Goal: Task Accomplishment & Management: Manage account settings

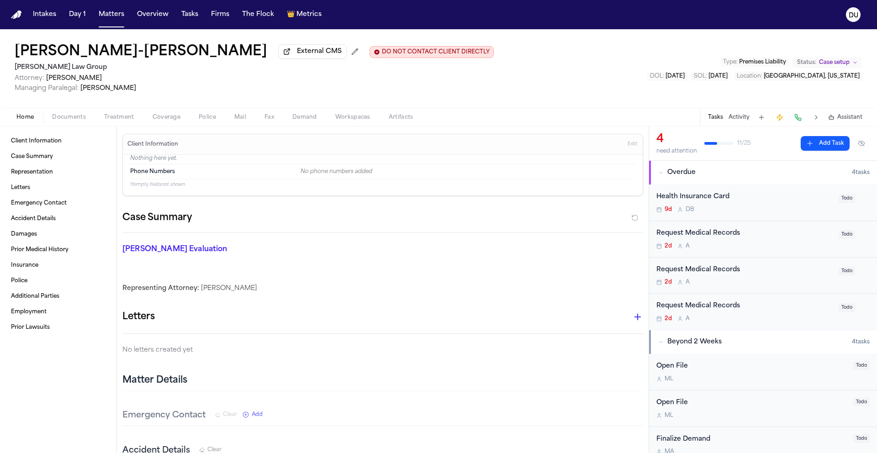
click at [17, 18] on img "Home" at bounding box center [16, 15] width 11 height 9
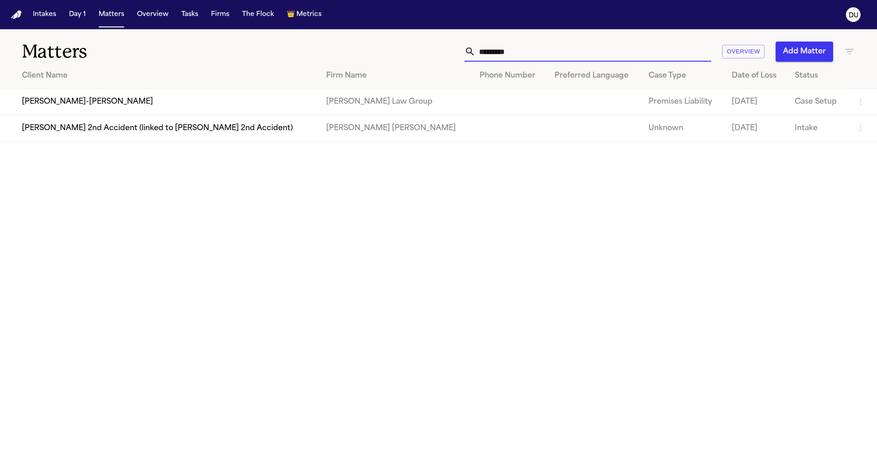
drag, startPoint x: 513, startPoint y: 54, endPoint x: 454, endPoint y: 53, distance: 58.9
click at [454, 53] on div "********* Overview Add Matter" at bounding box center [559, 52] width 591 height 20
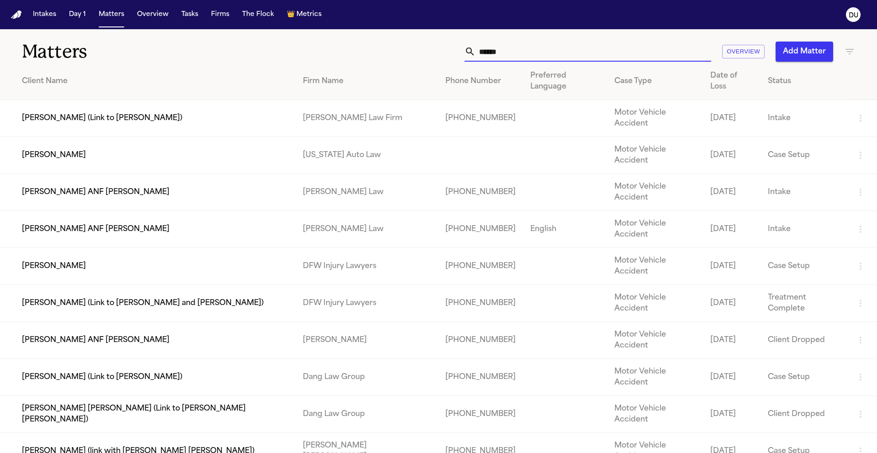
type input "******"
click at [104, 137] on td "[PERSON_NAME]" at bounding box center [148, 155] width 296 height 37
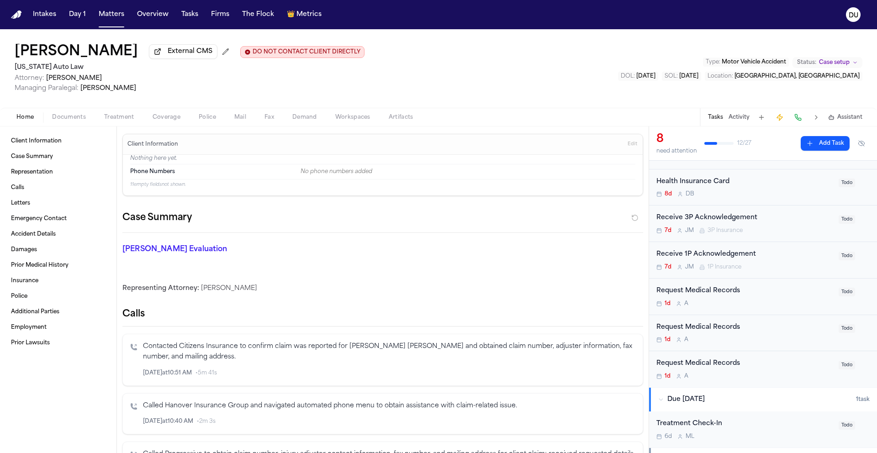
scroll to position [91, 0]
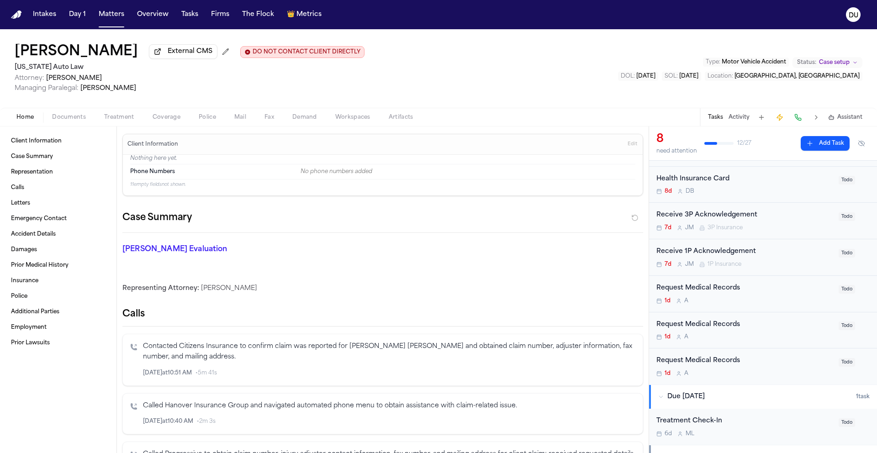
click at [711, 289] on div "Request Medical Records" at bounding box center [744, 288] width 177 height 11
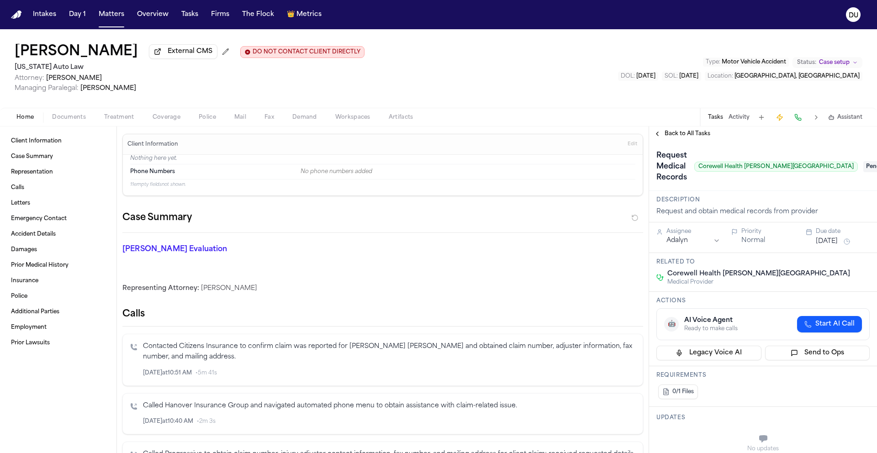
scroll to position [2, 0]
click at [79, 120] on span "Documents" at bounding box center [69, 117] width 34 height 7
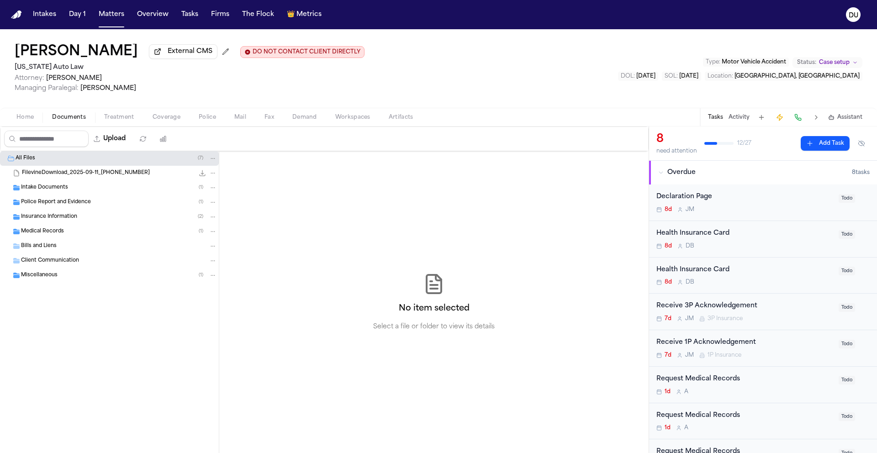
click at [57, 171] on span "FilevineDownload_2025-09-11_[PHONE_NUMBER]" at bounding box center [86, 173] width 128 height 8
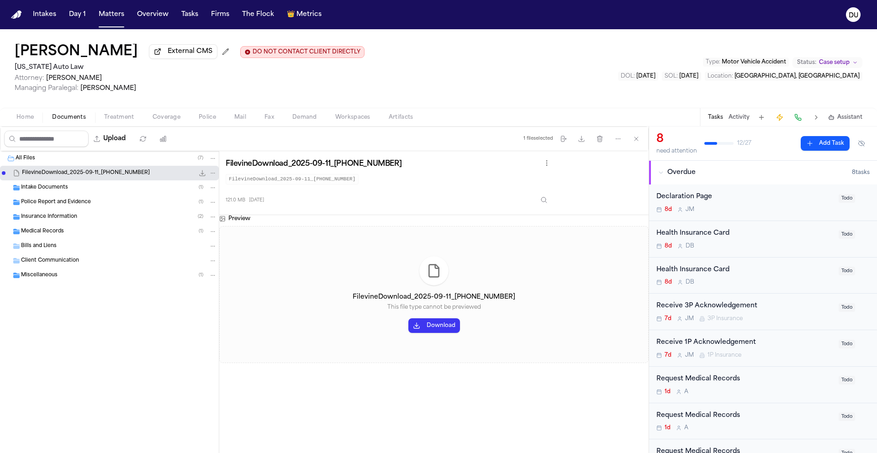
click at [432, 327] on button "Download" at bounding box center [434, 325] width 52 height 15
click at [57, 195] on div "Intake Documents ( 1 )" at bounding box center [109, 187] width 219 height 15
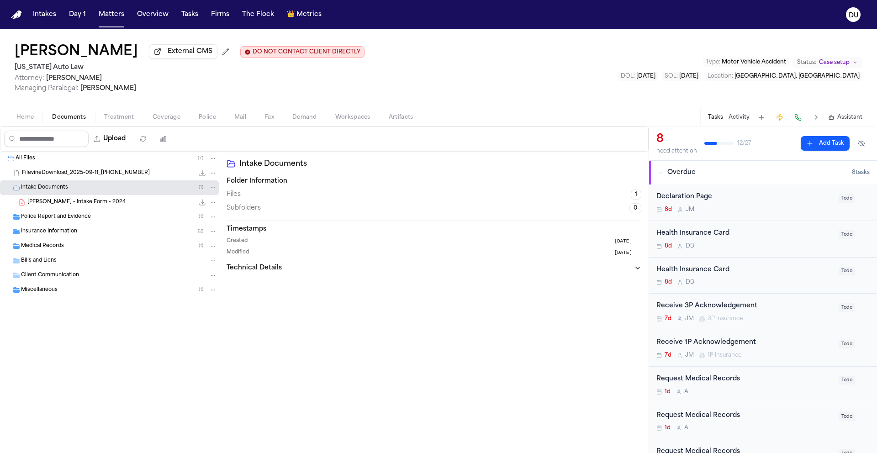
click at [62, 221] on span "Police Report and Evidence" at bounding box center [56, 217] width 70 height 8
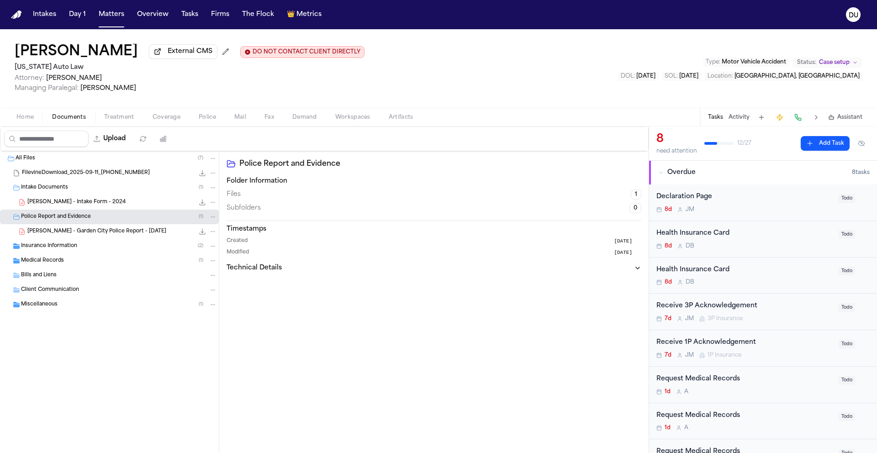
click at [54, 250] on span "Insurance Information" at bounding box center [49, 247] width 56 height 8
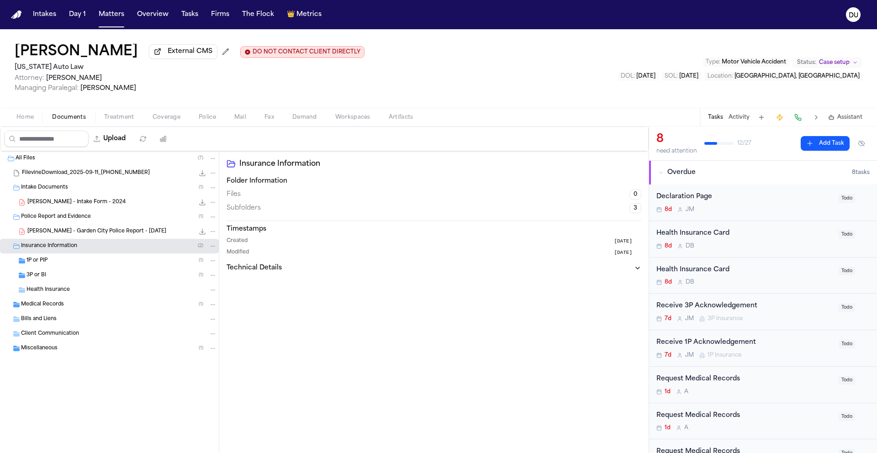
click at [46, 290] on span "Health Insurance" at bounding box center [47, 290] width 43 height 8
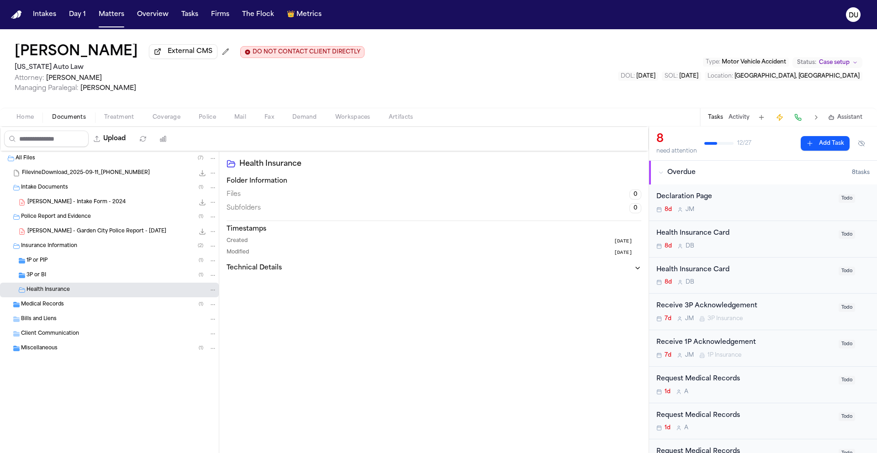
click at [46, 307] on span "Medical Records" at bounding box center [42, 305] width 43 height 8
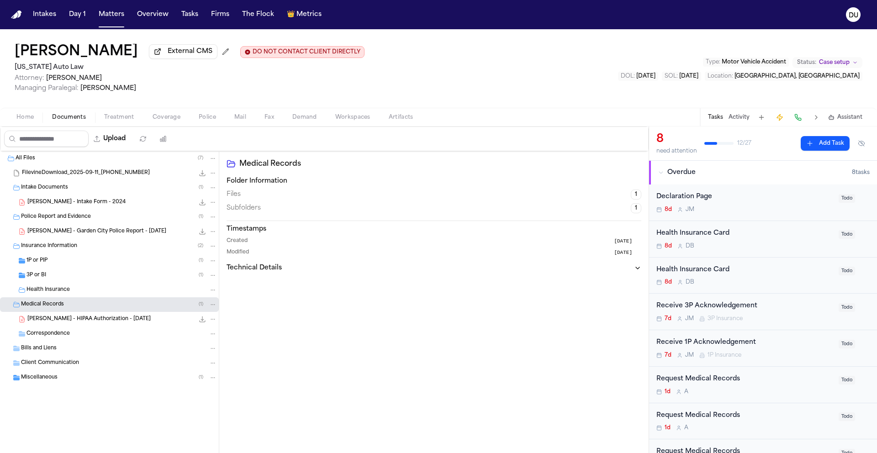
click at [82, 322] on span "[PERSON_NAME] - HIPAA Authorization - [DATE]" at bounding box center [88, 320] width 123 height 8
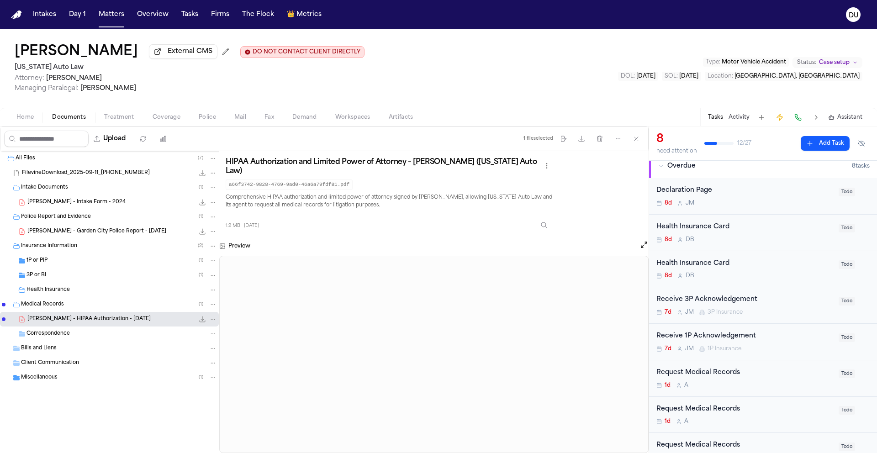
scroll to position [14, 0]
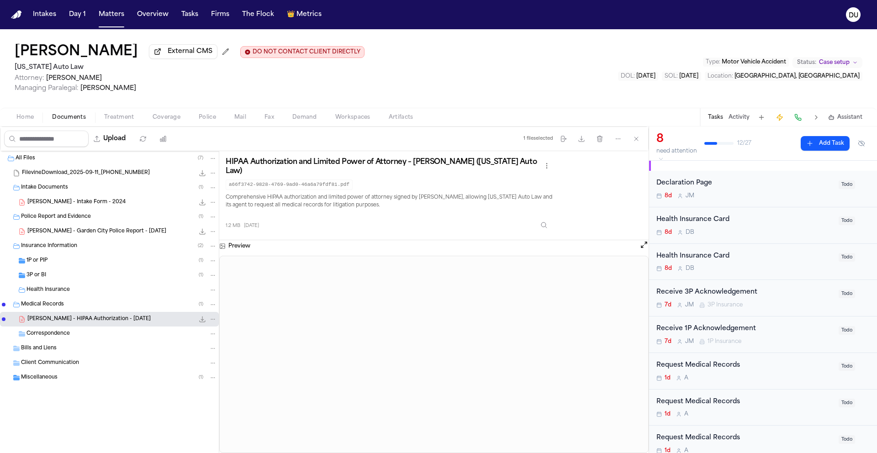
click at [694, 368] on div "Request Medical Records" at bounding box center [744, 365] width 177 height 11
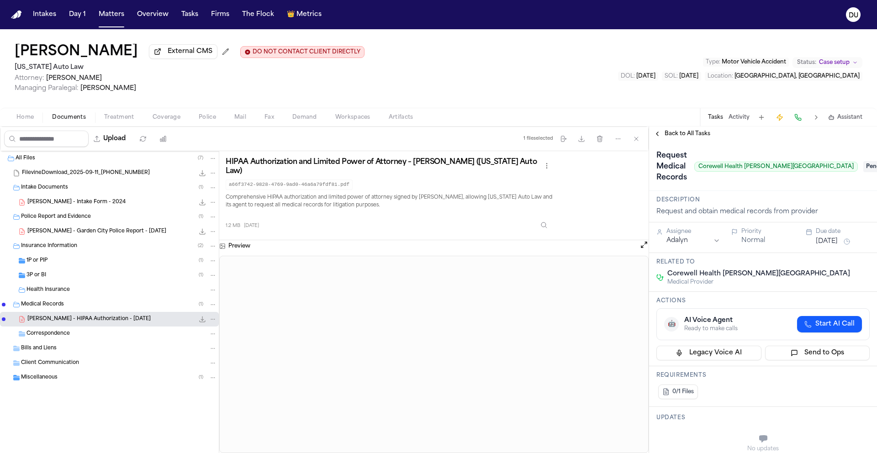
click at [689, 135] on span "Back to All Tasks" at bounding box center [688, 133] width 46 height 7
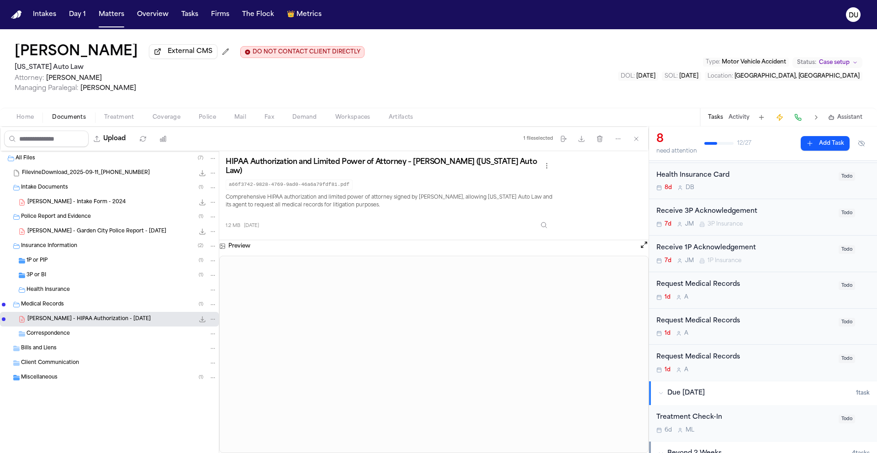
scroll to position [142, 0]
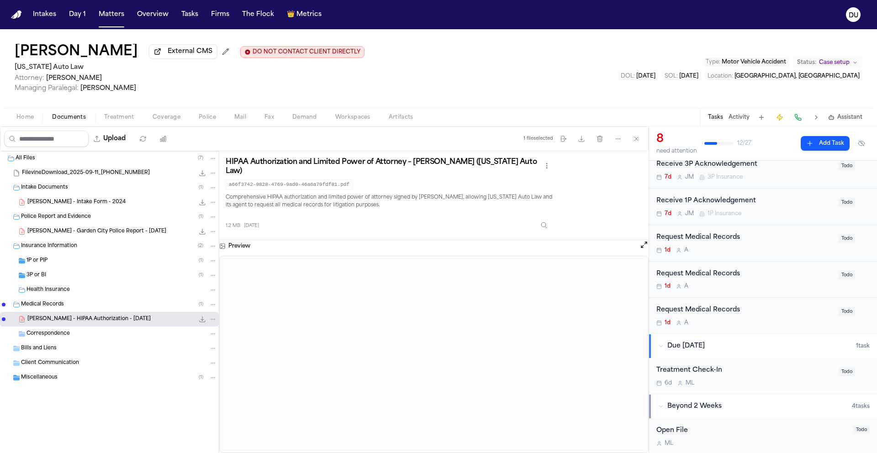
click at [708, 274] on div "Request Medical Records" at bounding box center [744, 274] width 177 height 11
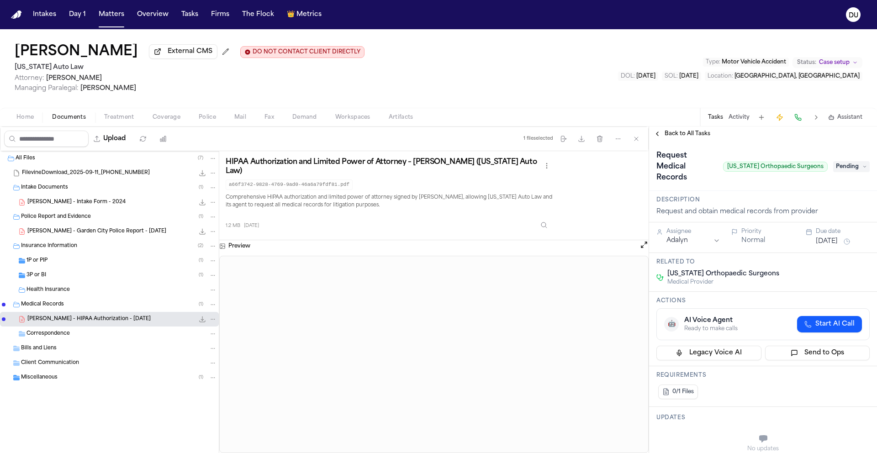
click at [687, 136] on span "Back to All Tasks" at bounding box center [688, 133] width 46 height 7
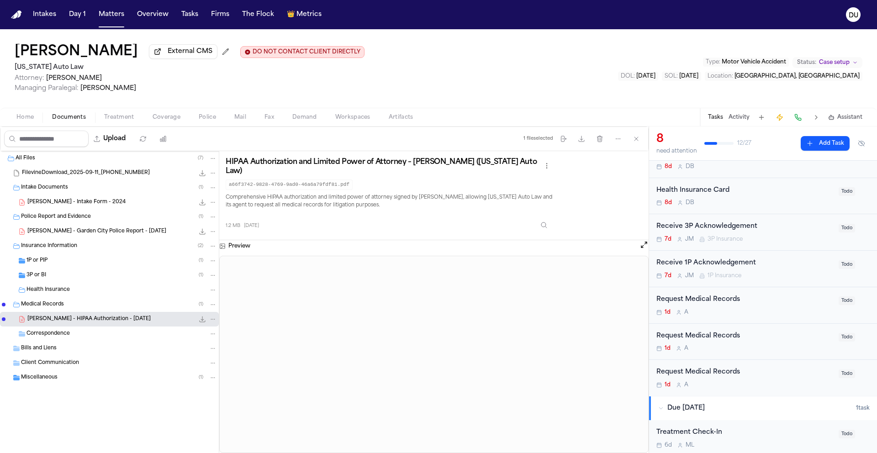
scroll to position [81, 0]
click at [709, 369] on div "Request Medical Records" at bounding box center [744, 370] width 177 height 11
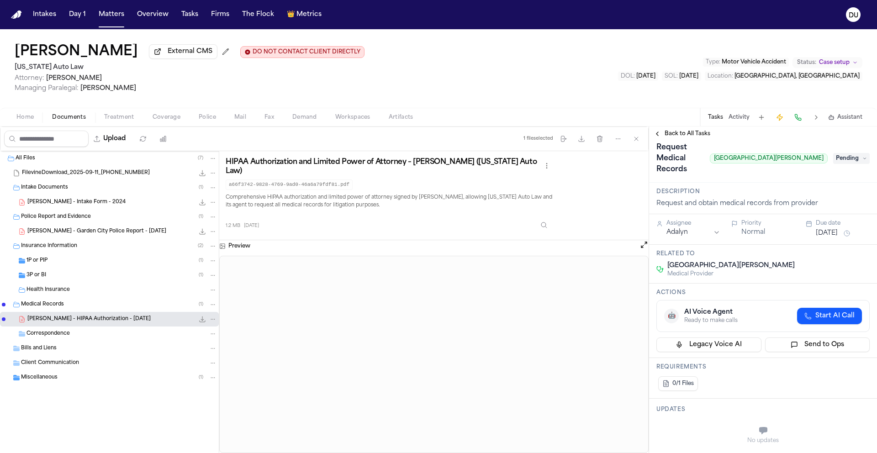
scroll to position [15, 0]
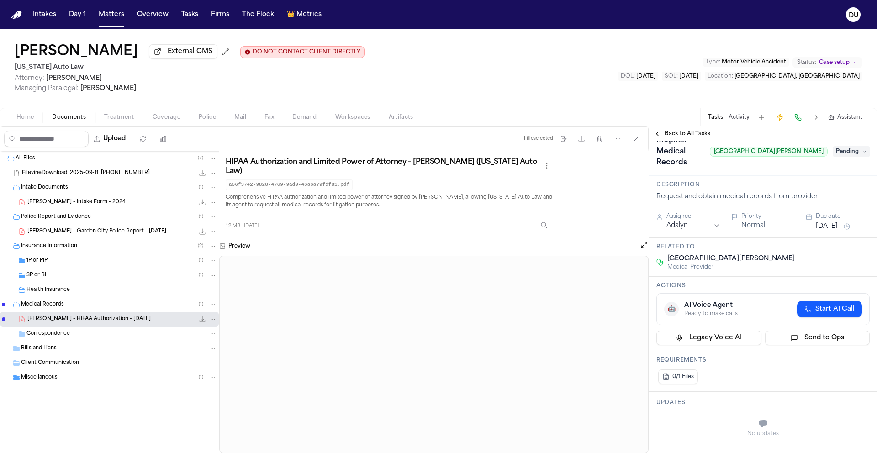
click at [847, 155] on span "Pending" at bounding box center [851, 151] width 37 height 11
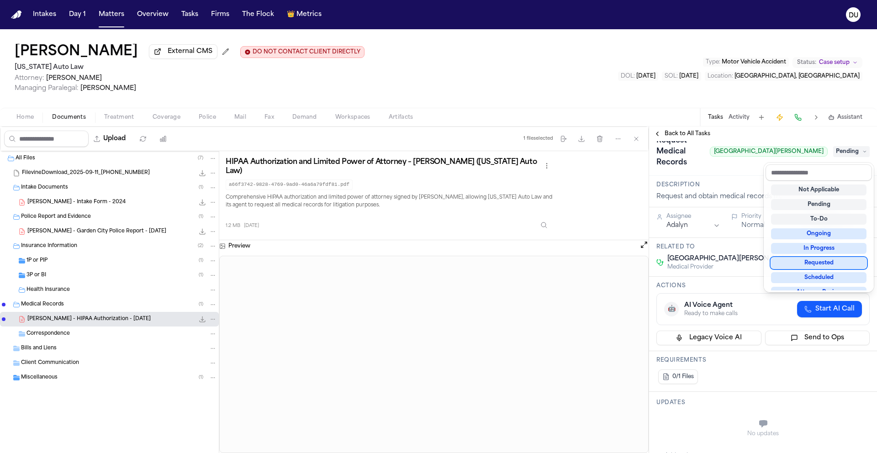
click at [821, 267] on div "Requested" at bounding box center [818, 263] width 95 height 11
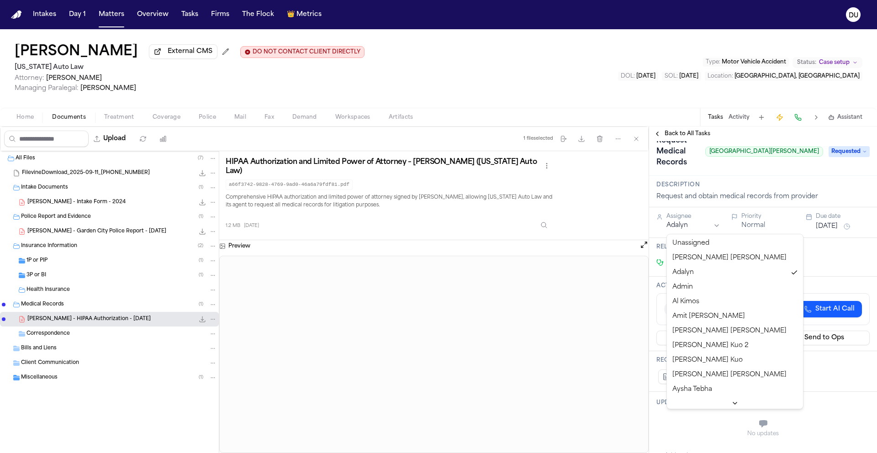
click at [703, 227] on html "Intakes Day 1 Matters Overview Tasks Firms The Flock 👑 Metrics DU [PERSON_NAME]…" at bounding box center [438, 226] width 877 height 453
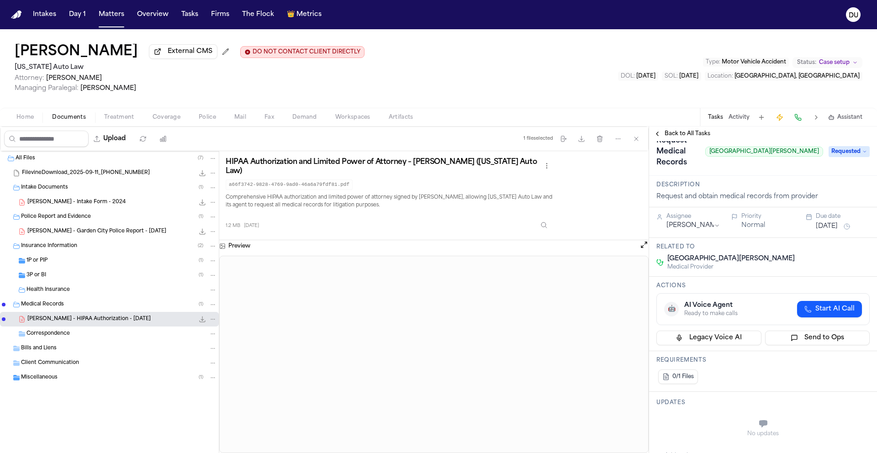
click at [824, 229] on button "[DATE]" at bounding box center [827, 226] width 22 height 9
click at [789, 338] on button "22" at bounding box center [790, 337] width 15 height 15
click at [750, 377] on div "0/1 Files" at bounding box center [762, 377] width 213 height 18
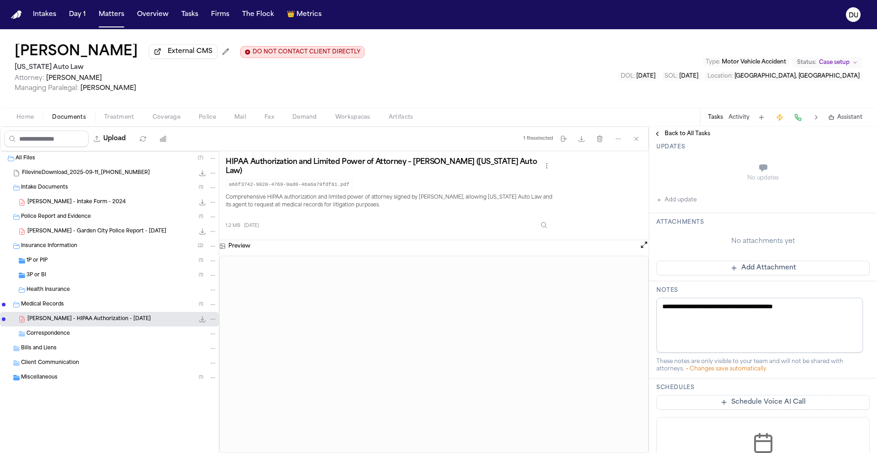
scroll to position [280, 0]
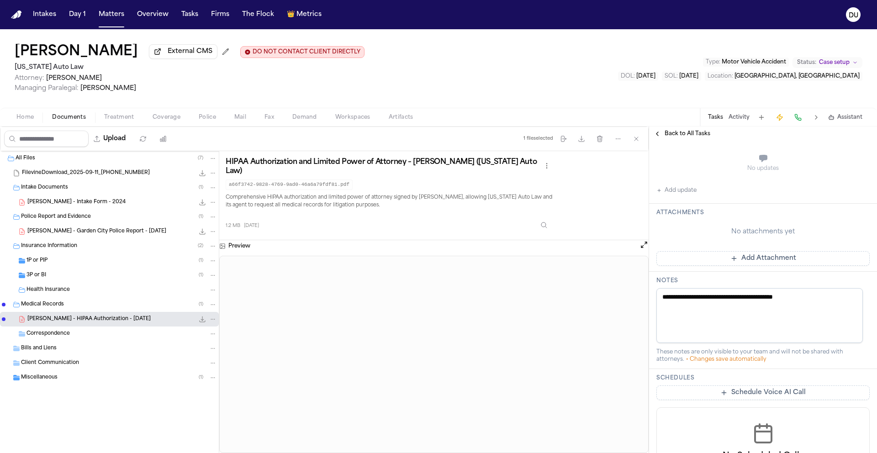
click at [757, 256] on button "Add Attachment" at bounding box center [762, 258] width 213 height 15
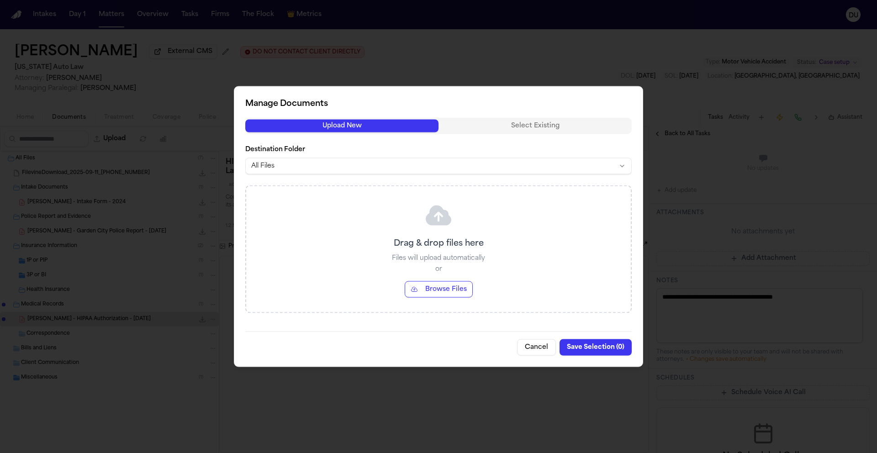
click at [533, 343] on button "Cancel" at bounding box center [536, 347] width 39 height 16
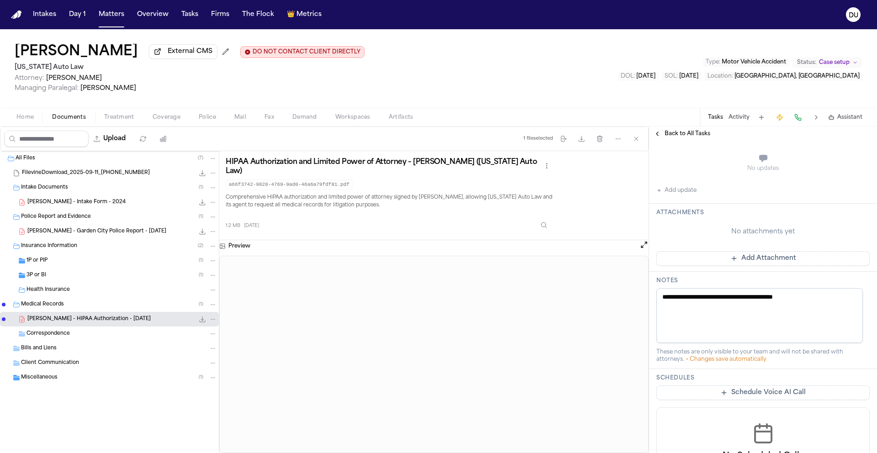
click at [819, 240] on div "No attachments yet" at bounding box center [762, 232] width 213 height 24
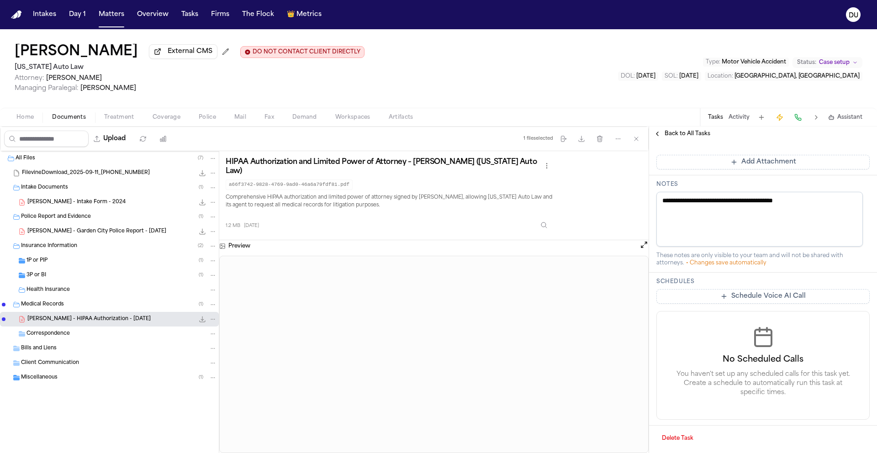
scroll to position [310, 0]
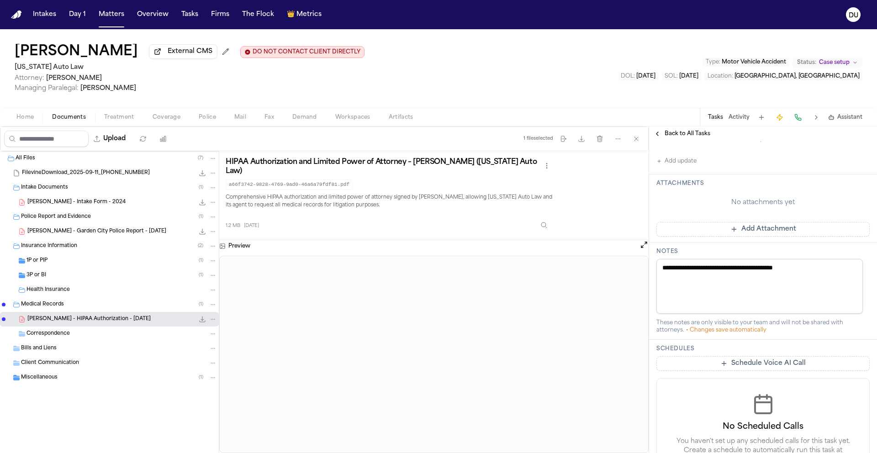
click at [754, 232] on button "Add Attachment" at bounding box center [762, 229] width 213 height 15
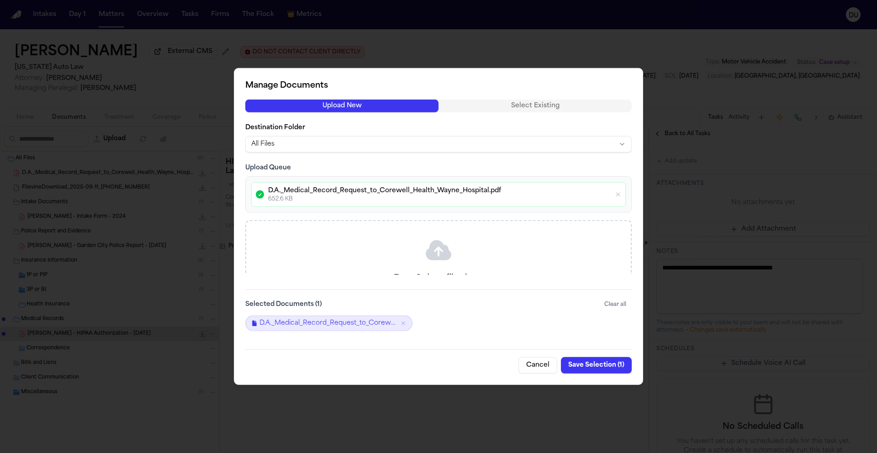
click at [597, 365] on button "Save Selection ( 1 )" at bounding box center [596, 365] width 71 height 16
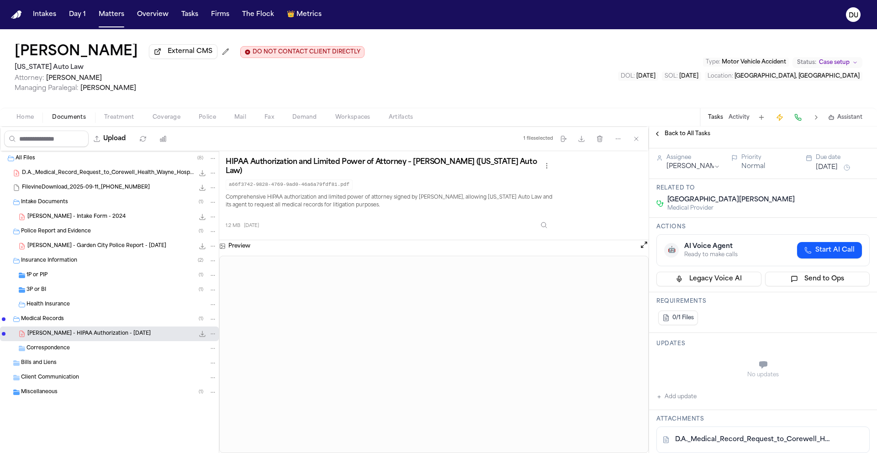
scroll to position [169, 0]
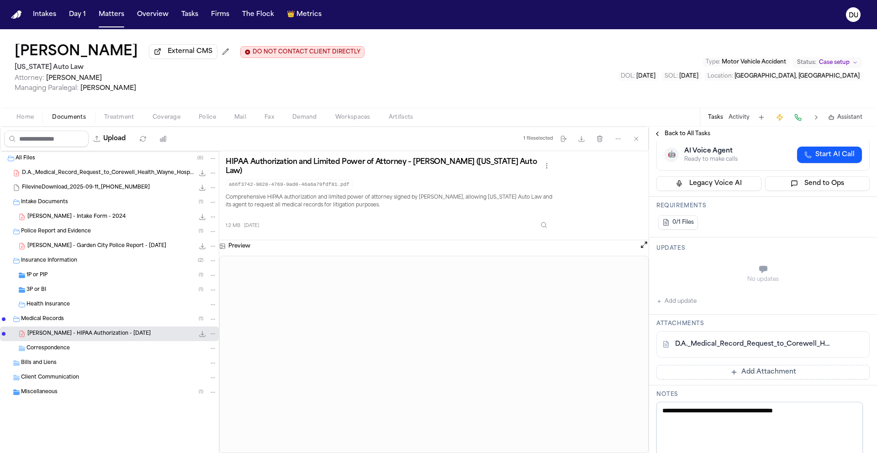
click at [740, 373] on button "Add Attachment" at bounding box center [762, 372] width 213 height 15
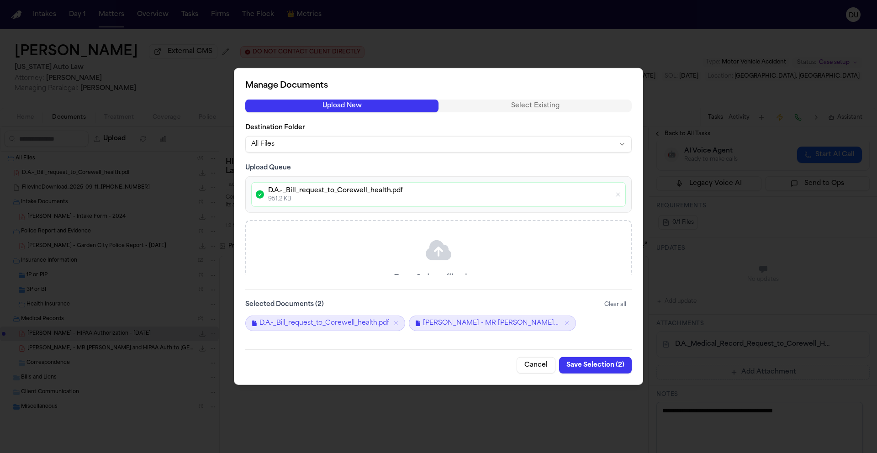
click at [596, 366] on button "Save Selection ( 2 )" at bounding box center [595, 365] width 73 height 16
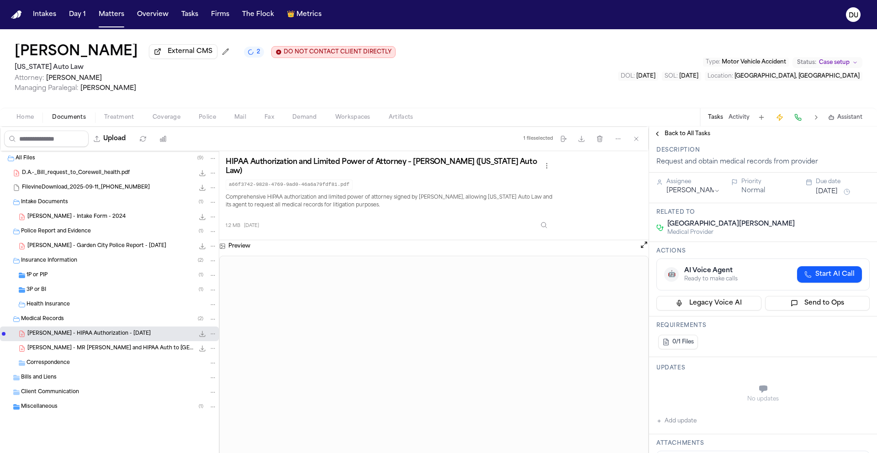
scroll to position [0, 0]
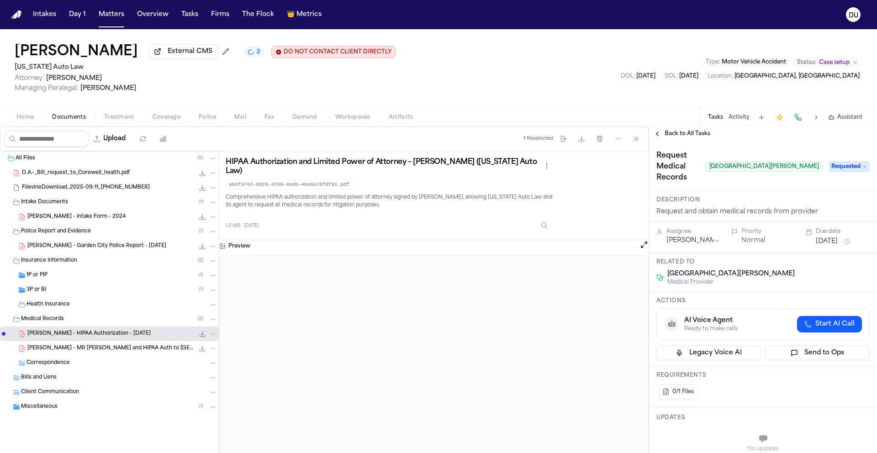
click at [693, 136] on span "Back to All Tasks" at bounding box center [688, 133] width 46 height 7
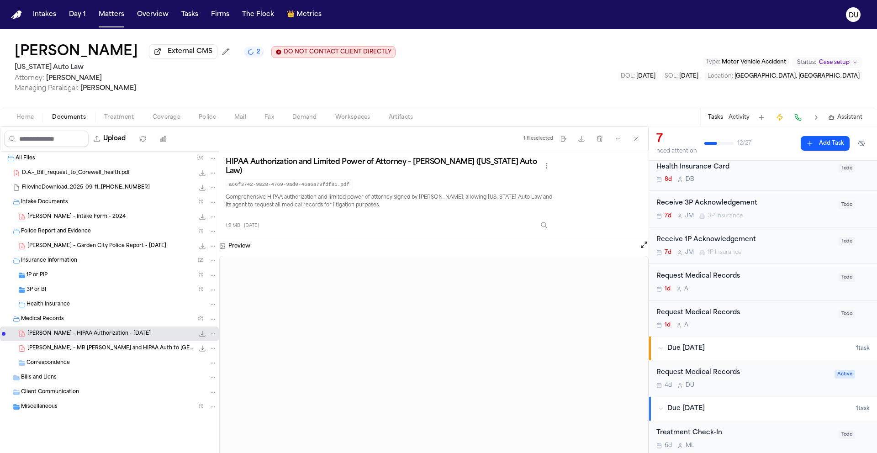
scroll to position [153, 0]
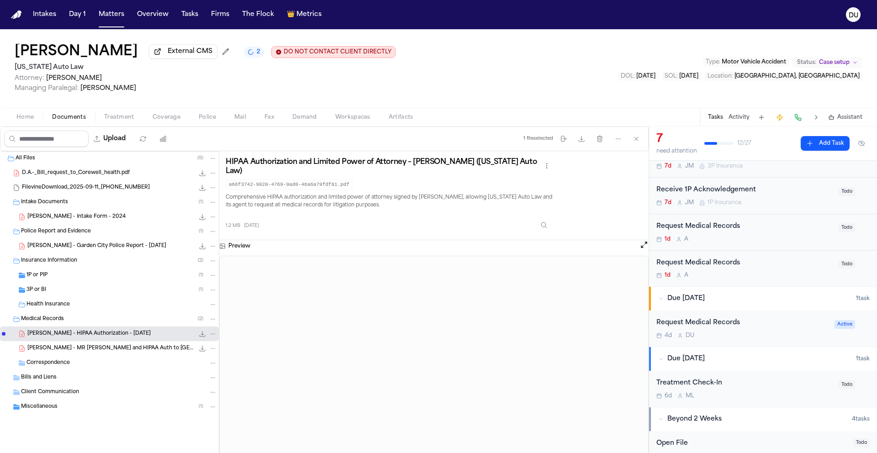
click at [719, 226] on div "Request Medical Records" at bounding box center [744, 227] width 177 height 11
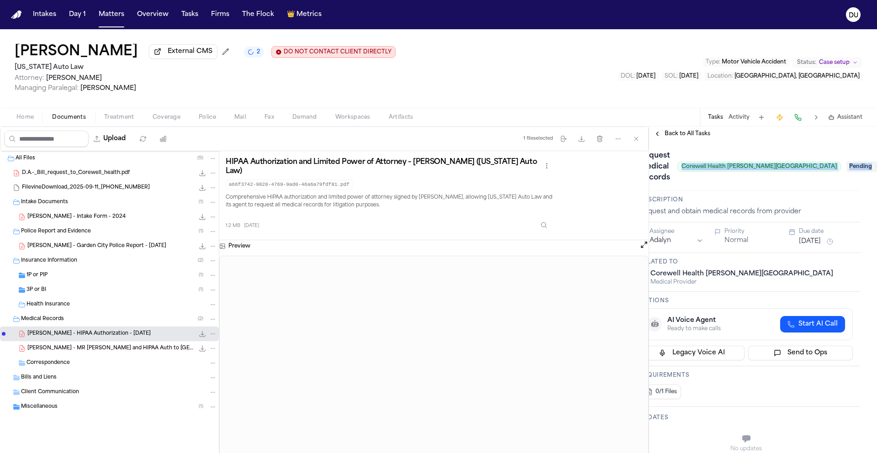
scroll to position [0, 23]
drag, startPoint x: 699, startPoint y: 169, endPoint x: 864, endPoint y: 170, distance: 165.3
click at [847, 170] on div "Request Medical Records Corewell Health [PERSON_NAME][GEOGRAPHIC_DATA] Pending" at bounding box center [740, 166] width 213 height 37
copy div "Corewell Health [PERSON_NAME][GEOGRAPHIC_DATA] Pending"
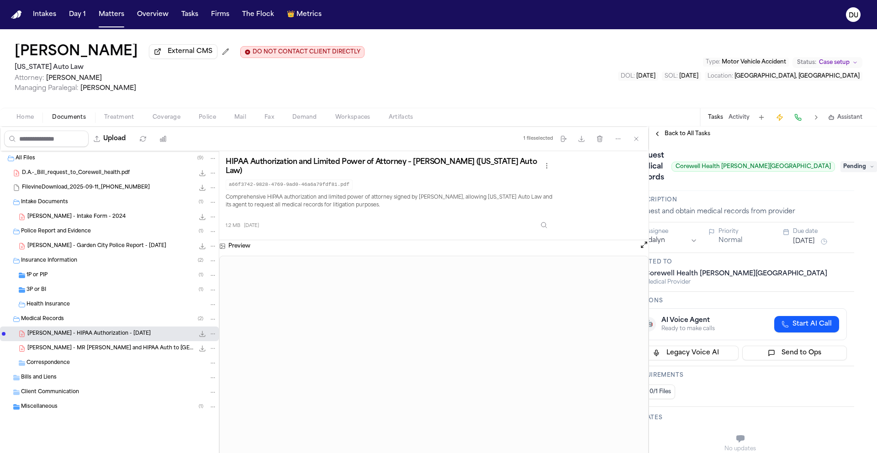
click at [847, 169] on span "Pending" at bounding box center [858, 166] width 37 height 11
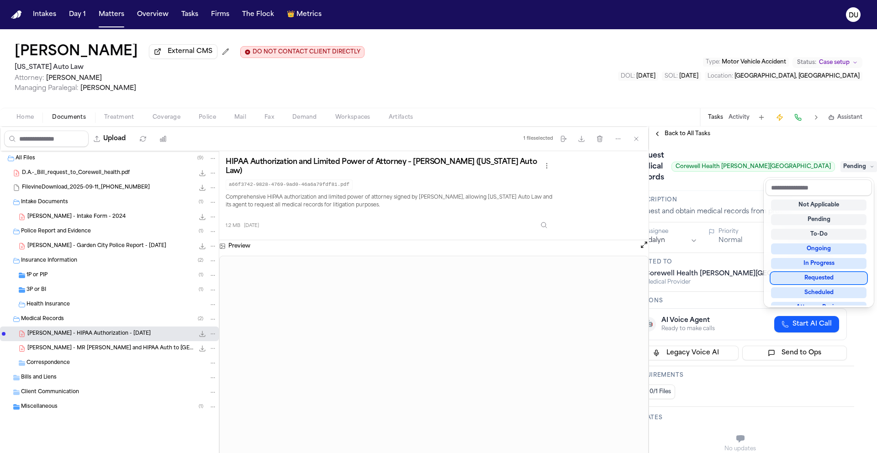
click at [829, 276] on div "Requested" at bounding box center [818, 278] width 95 height 11
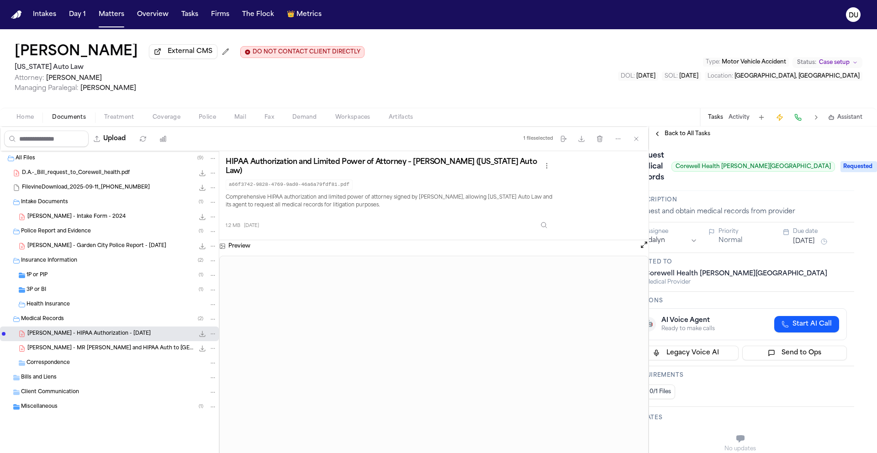
click at [693, 242] on html "Intakes Day 1 Matters Overview Tasks Firms The Flock 👑 Metrics DU [PERSON_NAME]…" at bounding box center [438, 226] width 877 height 453
click at [815, 243] on button "[DATE]" at bounding box center [804, 241] width 22 height 9
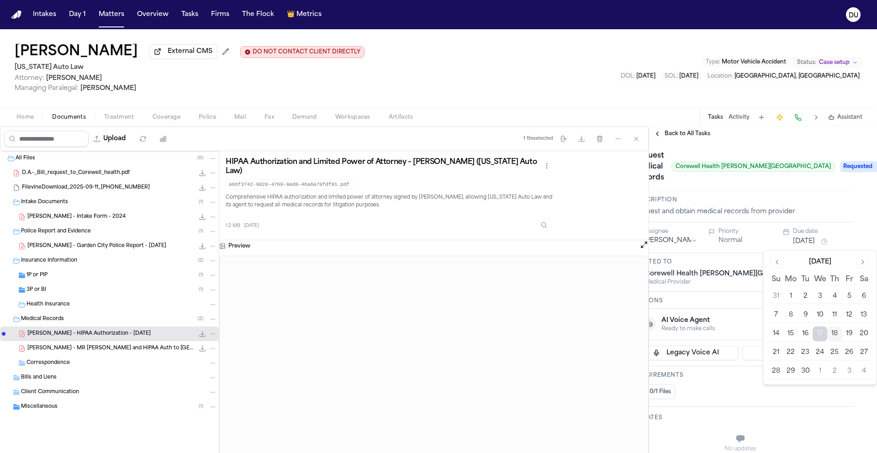
click at [785, 352] on button "22" at bounding box center [790, 352] width 15 height 15
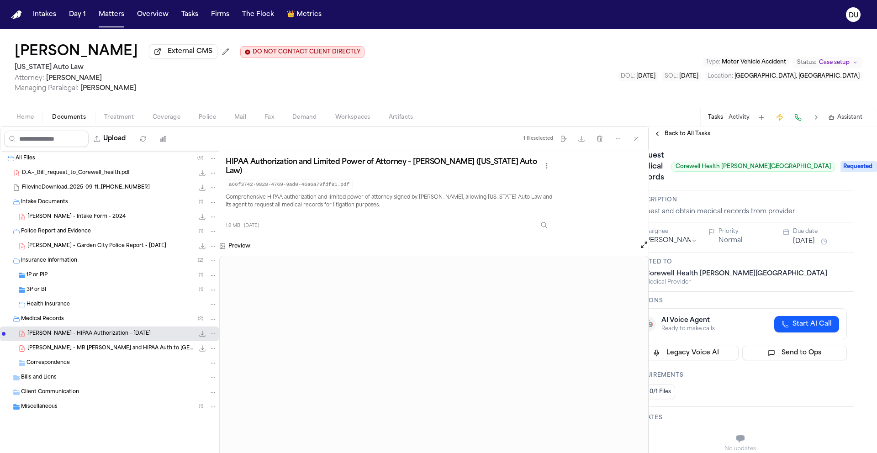
click at [824, 194] on div "Description Request and obtain medical records from provider" at bounding box center [740, 207] width 228 height 32
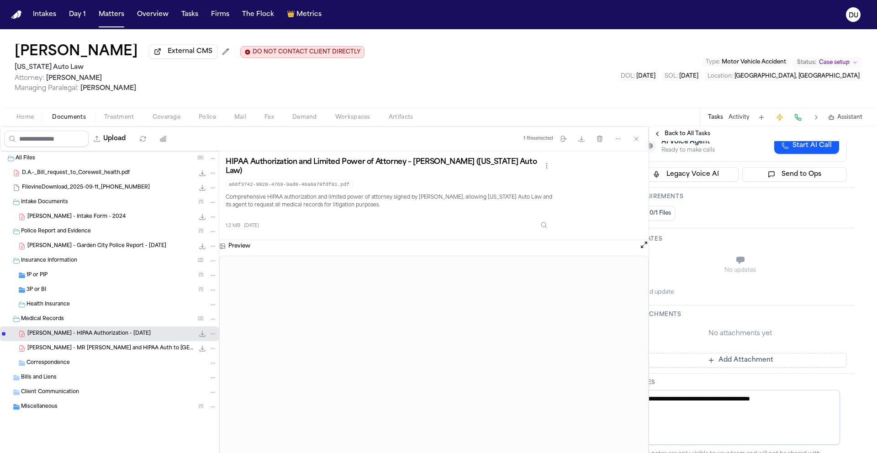
scroll to position [182, 23]
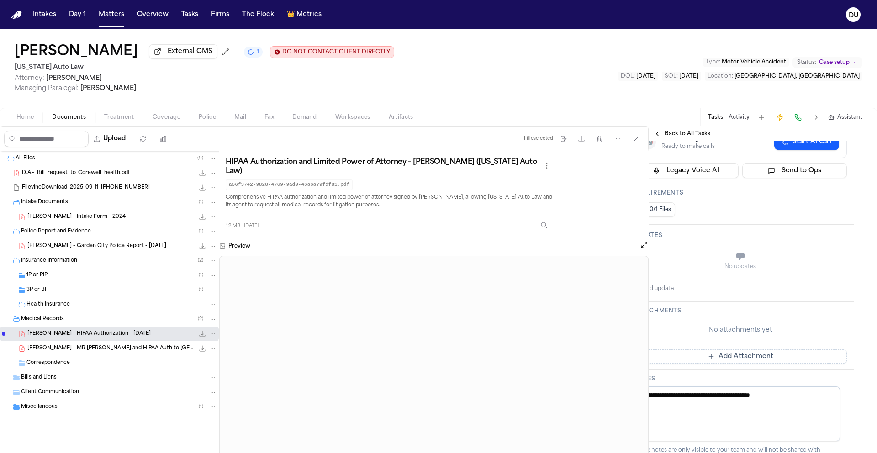
click at [720, 359] on button "Add Attachment" at bounding box center [740, 356] width 213 height 15
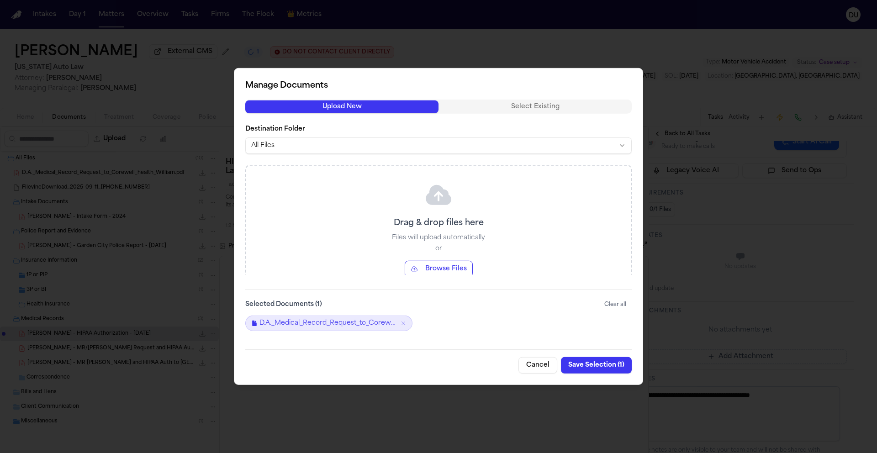
click at [589, 369] on button "Save Selection ( 1 )" at bounding box center [596, 365] width 71 height 16
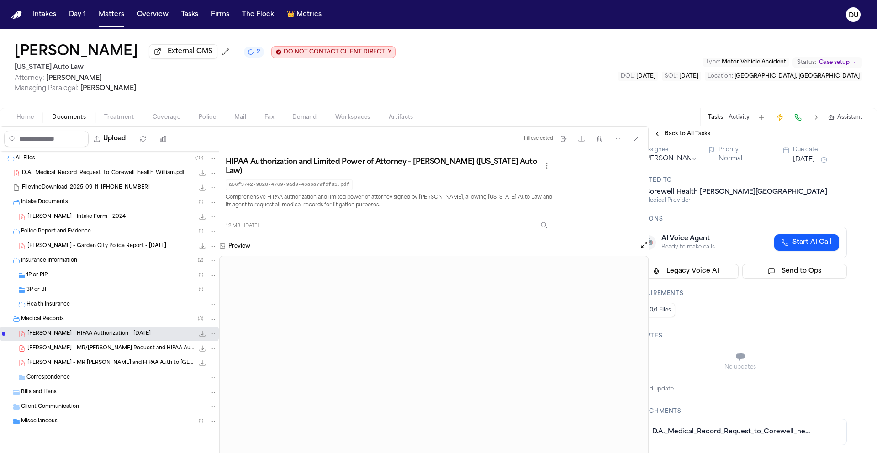
scroll to position [74, 23]
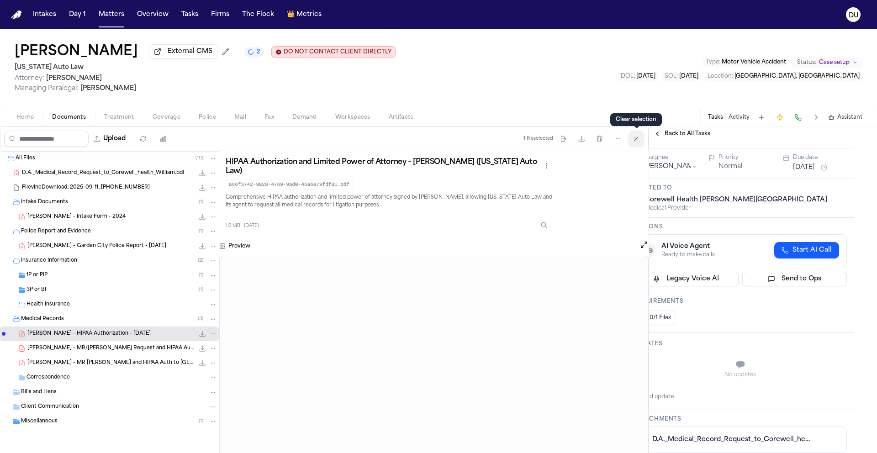
click at [636, 142] on icon "button" at bounding box center [636, 138] width 7 height 7
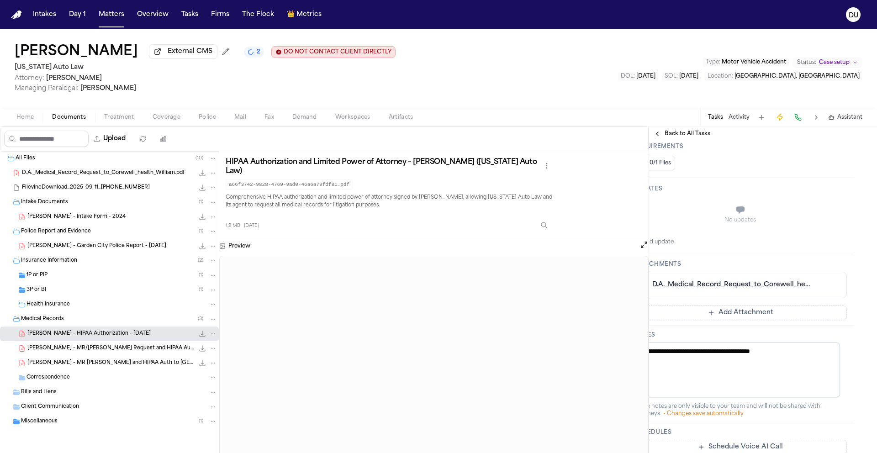
scroll to position [232, 23]
click at [731, 310] on button "Add Attachment" at bounding box center [740, 310] width 213 height 15
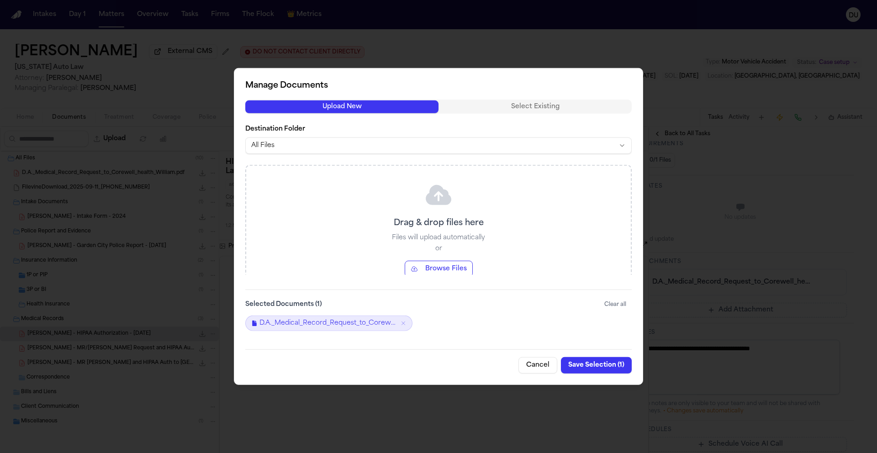
click at [534, 363] on button "Cancel" at bounding box center [537, 365] width 39 height 16
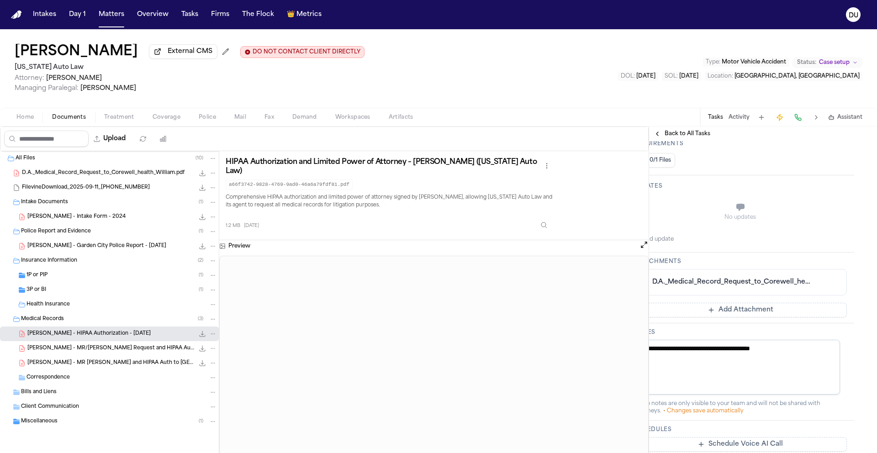
click at [699, 284] on link "D.A._Medical_Record_Request_to_Corewell_health_William.pdf" at bounding box center [731, 282] width 158 height 9
click at [749, 306] on button "Add Attachment" at bounding box center [740, 310] width 213 height 15
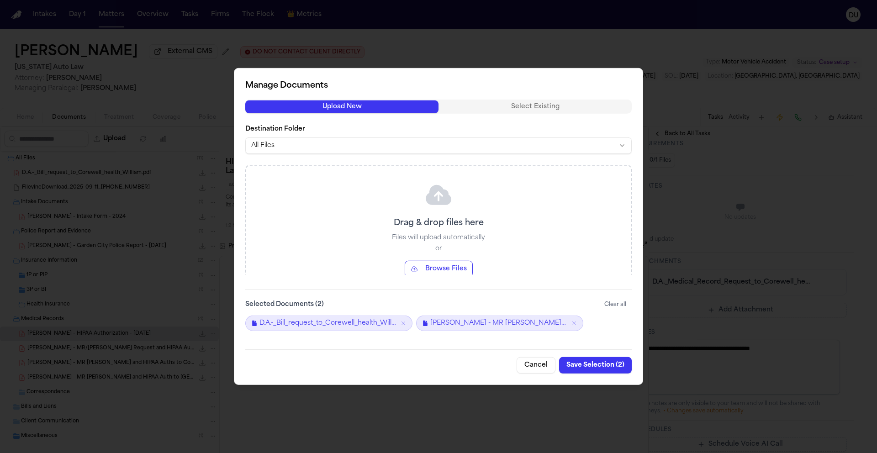
click at [595, 366] on button "Save Selection ( 2 )" at bounding box center [595, 365] width 73 height 16
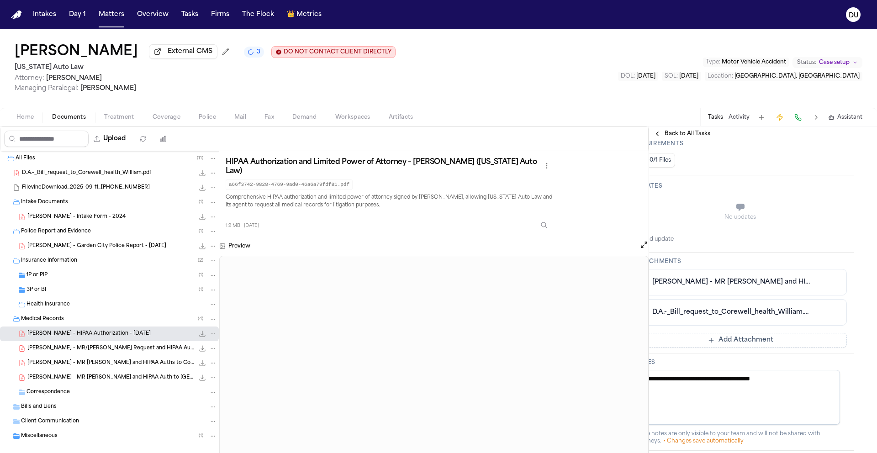
click at [697, 137] on span "Back to All Tasks" at bounding box center [688, 133] width 46 height 7
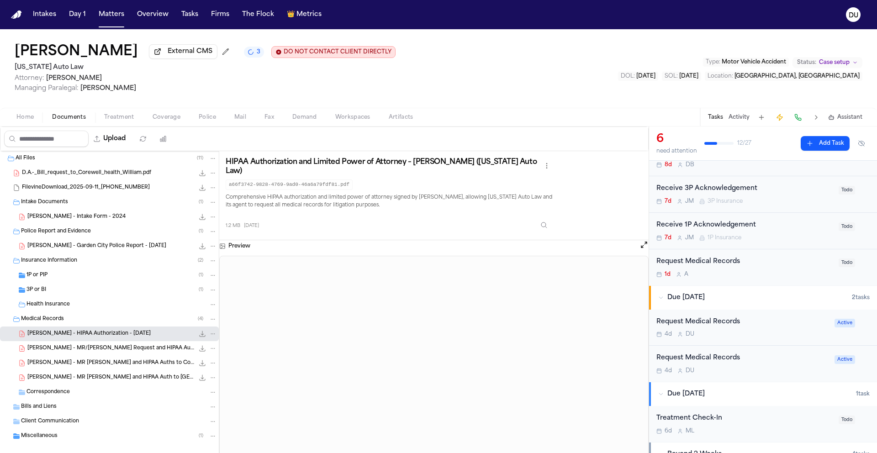
scroll to position [149, 0]
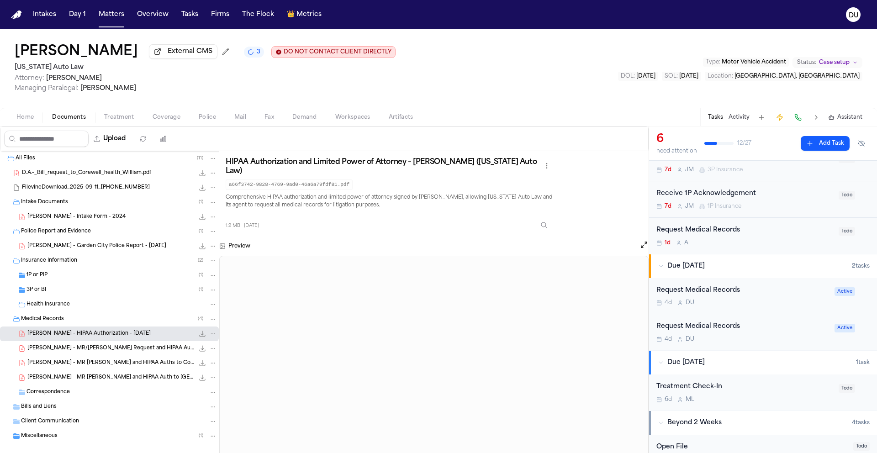
click at [710, 234] on div "Request Medical Records" at bounding box center [744, 230] width 177 height 11
